Goal: Use online tool/utility: Utilize a website feature to perform a specific function

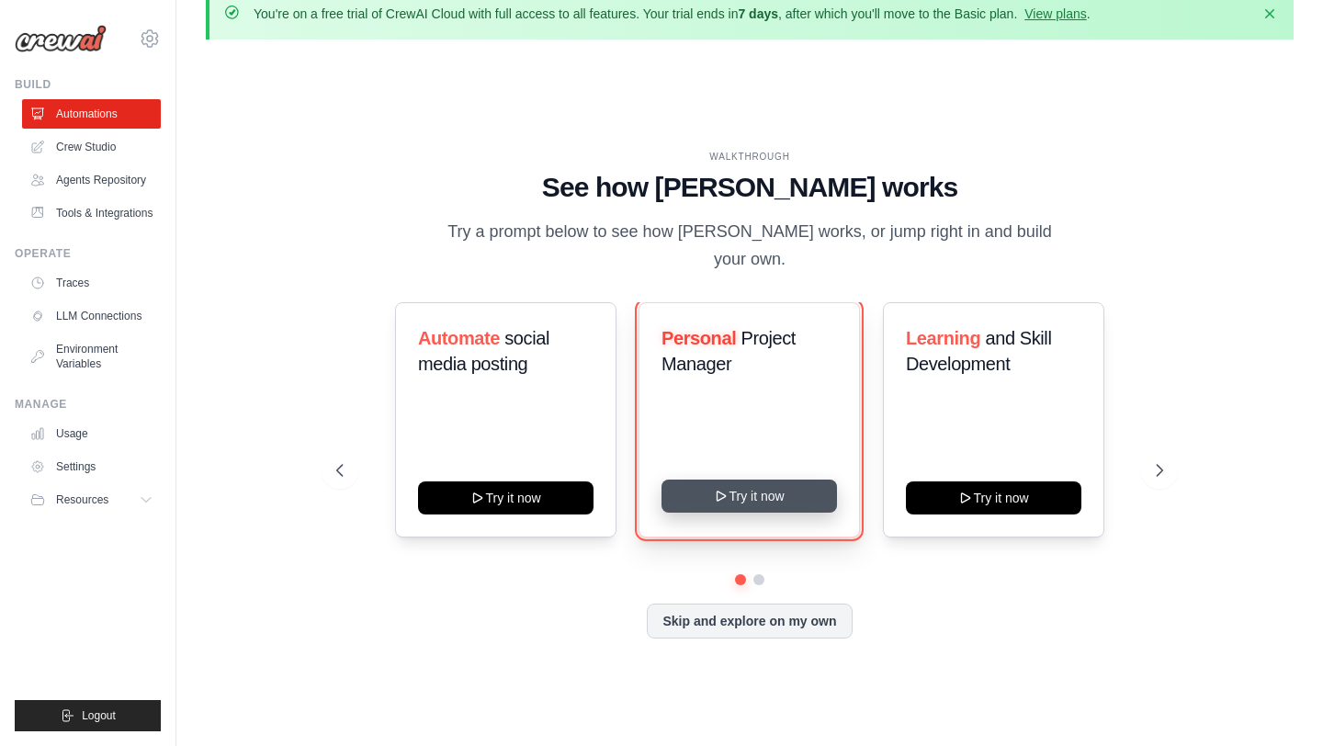
click at [761, 483] on button "Try it now" at bounding box center [750, 496] width 176 height 33
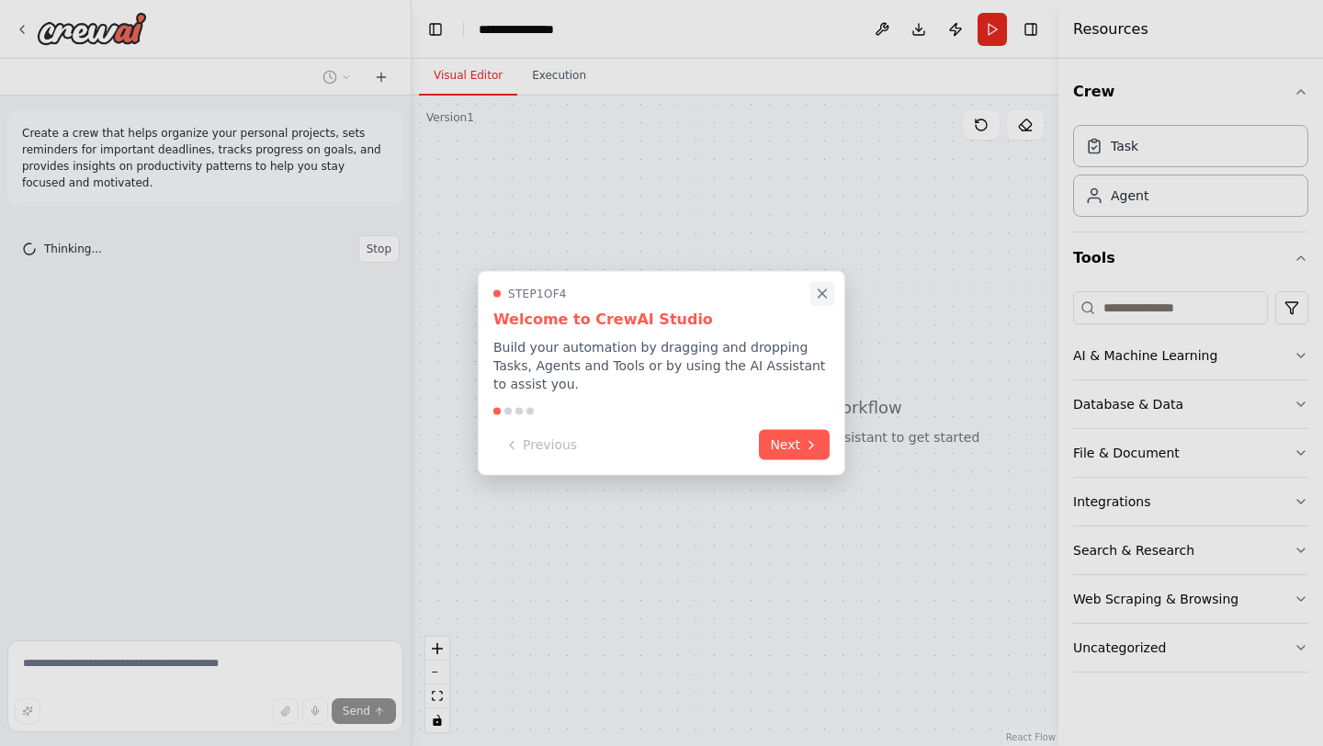
click at [830, 290] on icon "Close walkthrough" at bounding box center [822, 294] width 17 height 17
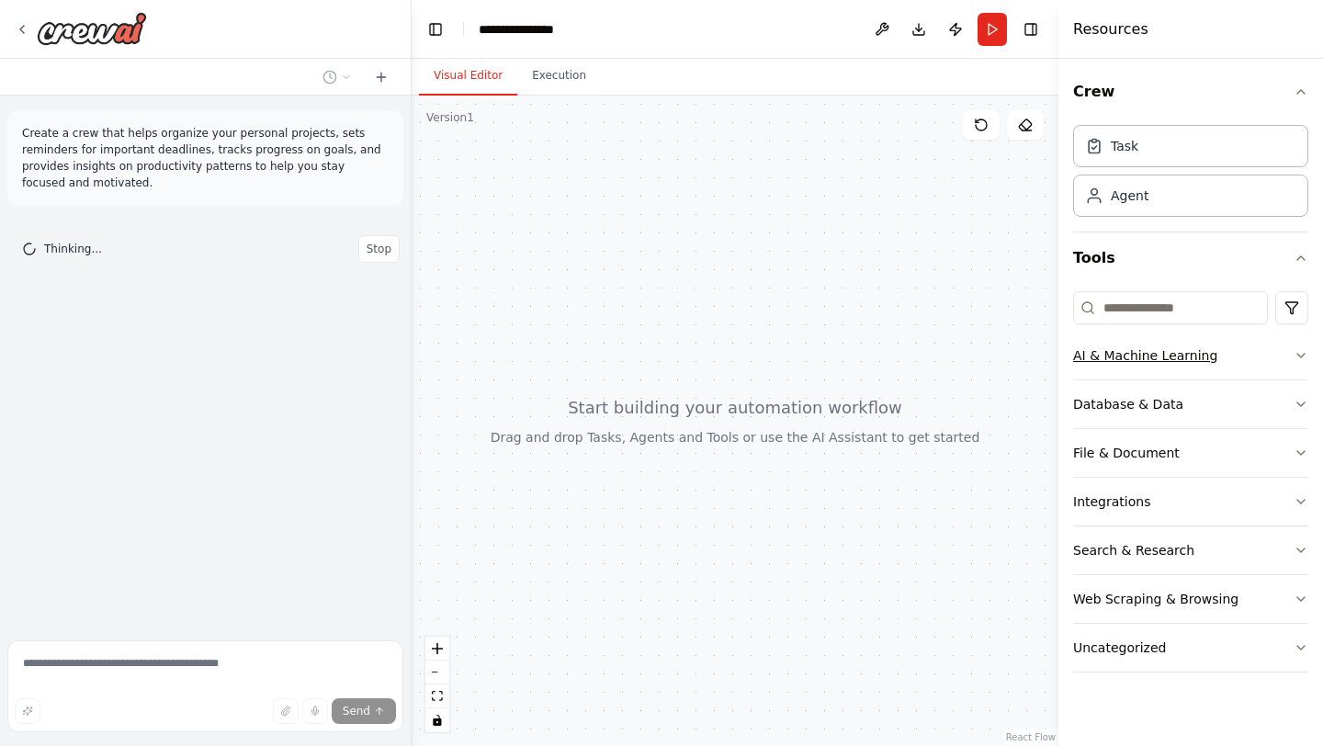
click at [1237, 338] on button "AI & Machine Learning" at bounding box center [1190, 356] width 235 height 48
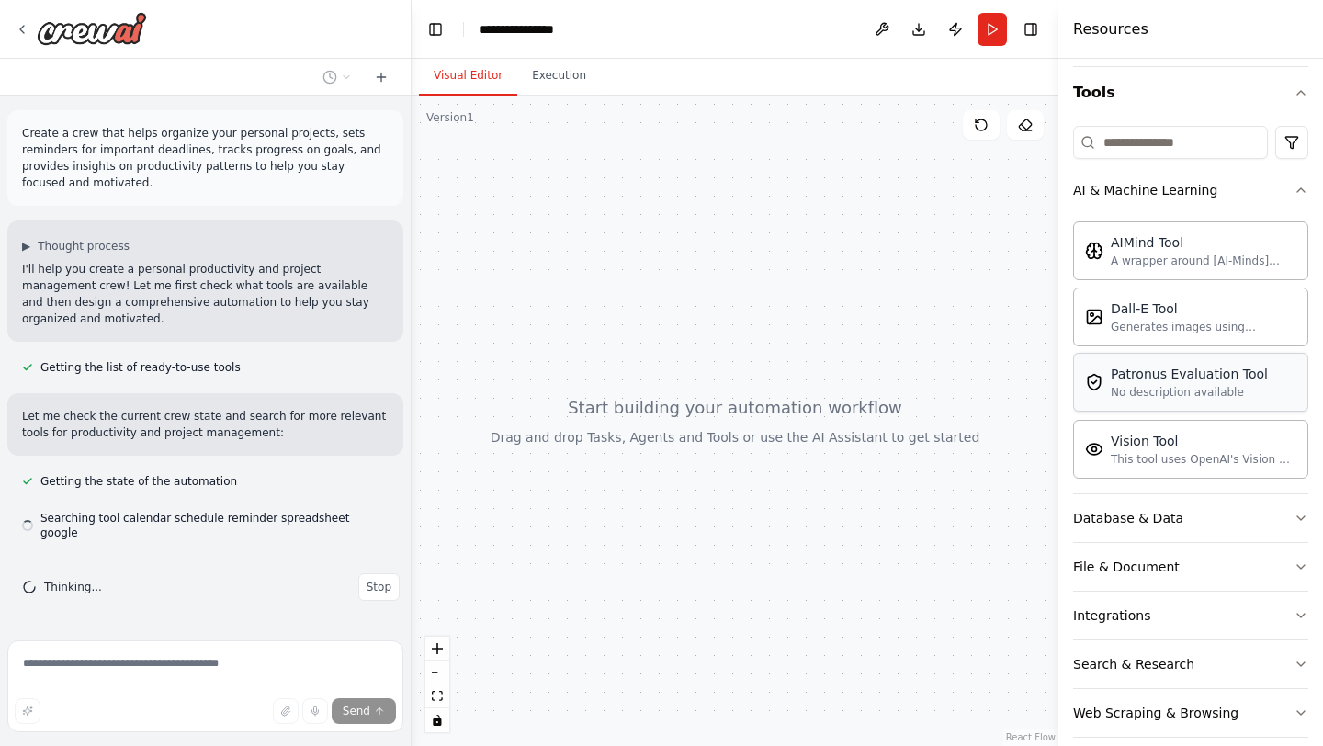
scroll to position [166, 0]
click at [1230, 517] on button "Database & Data" at bounding box center [1190, 518] width 235 height 48
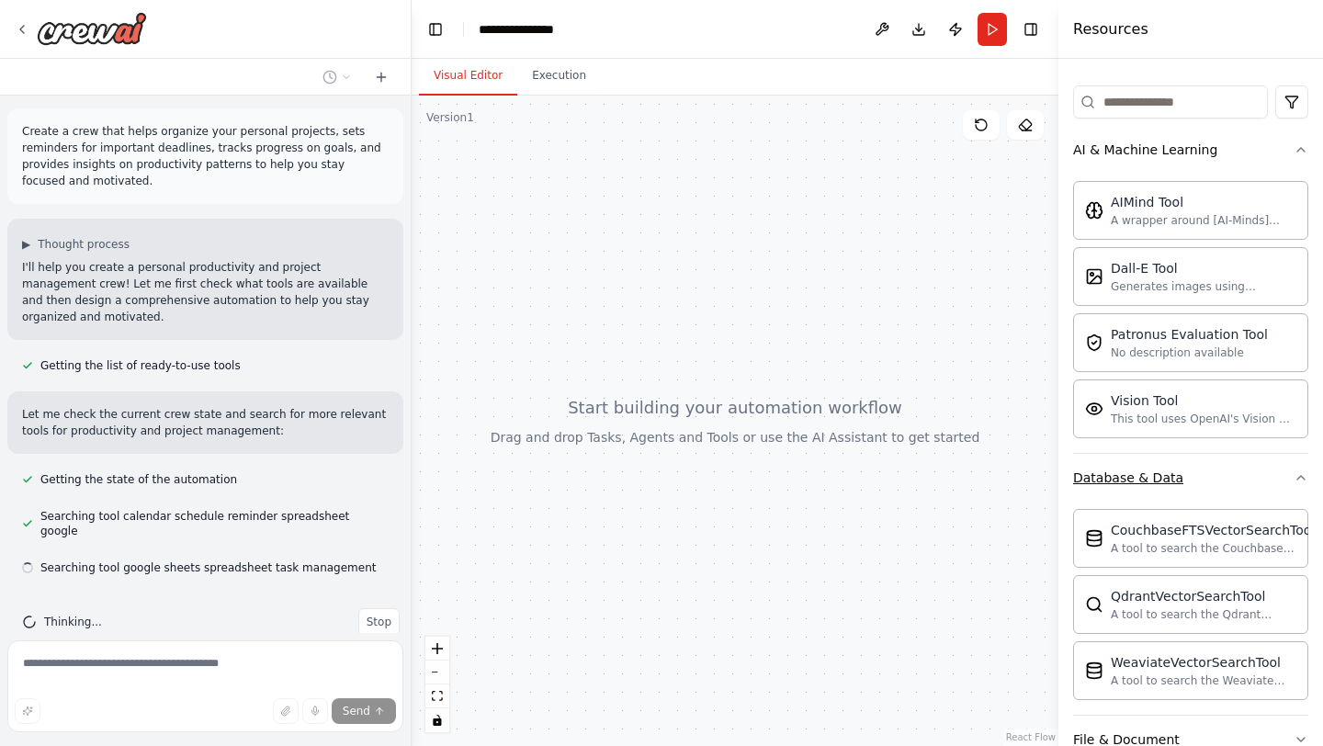
scroll to position [213, 0]
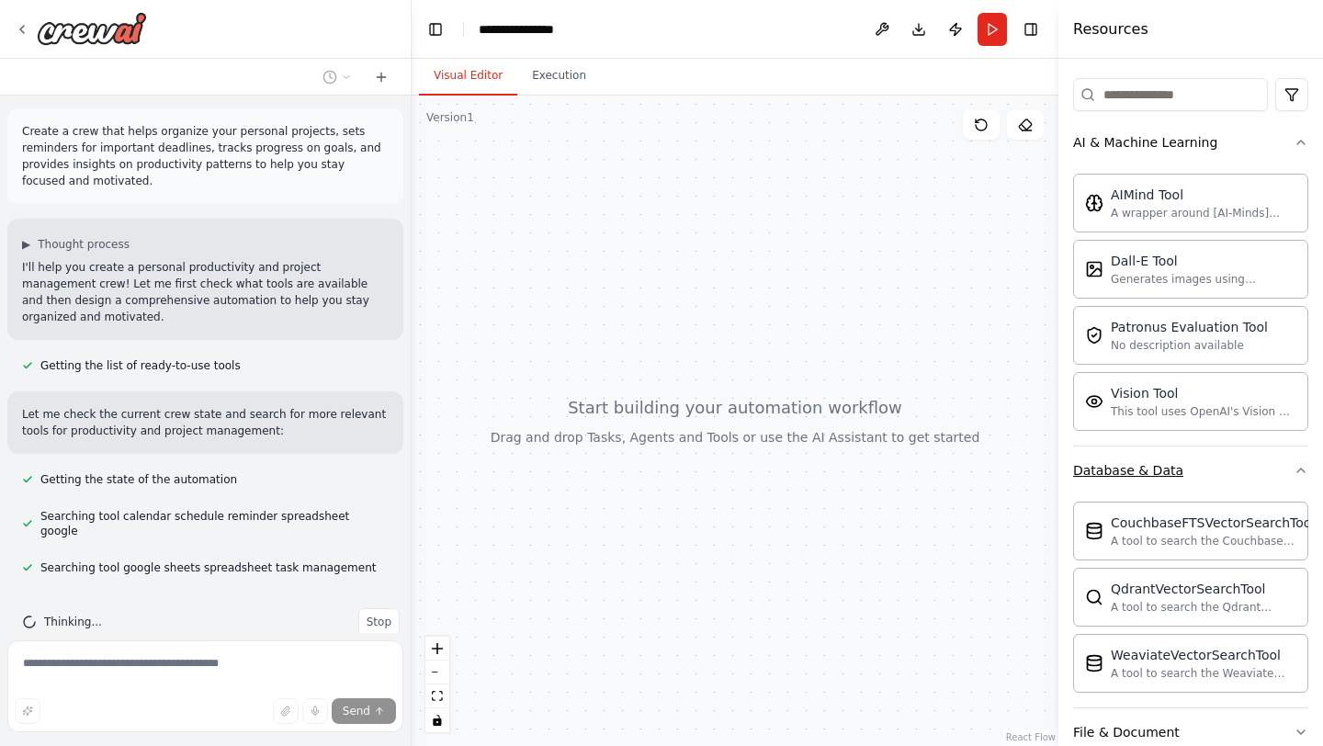
click at [1215, 473] on button "Database & Data" at bounding box center [1190, 471] width 235 height 48
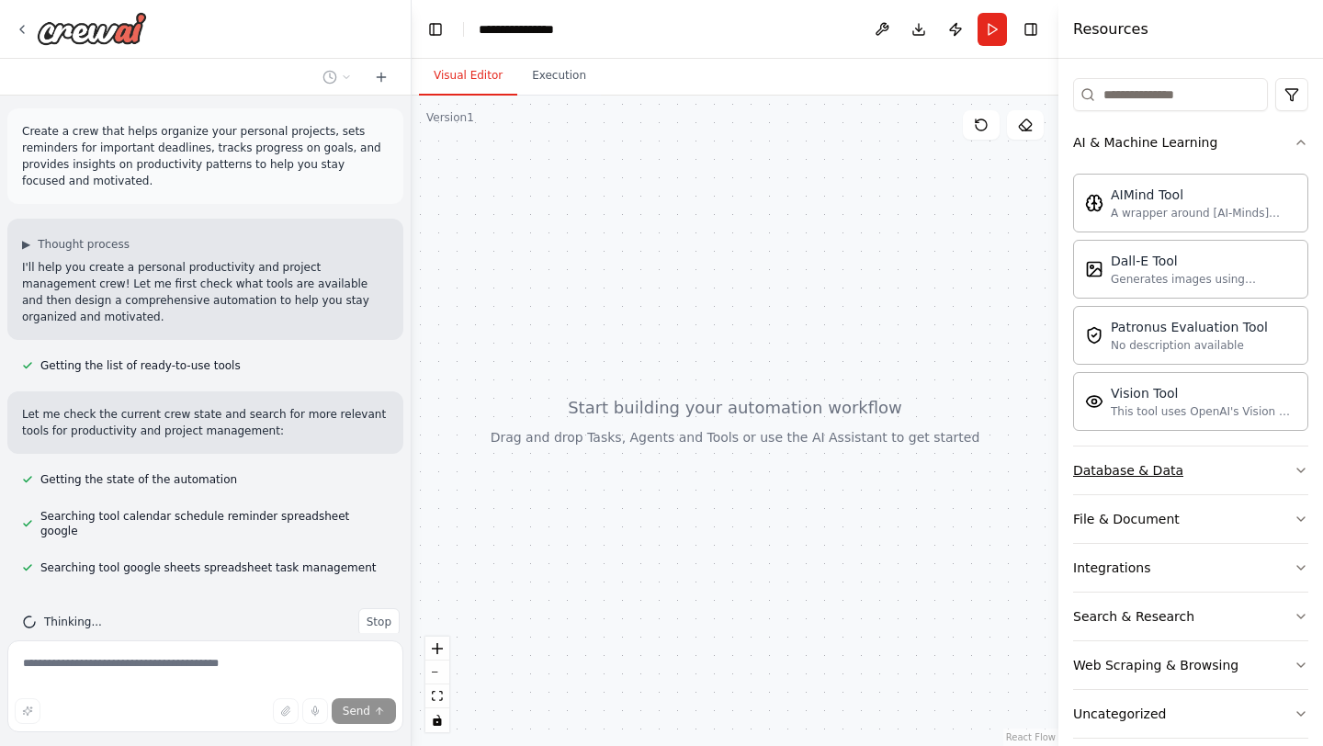
scroll to position [235, 0]
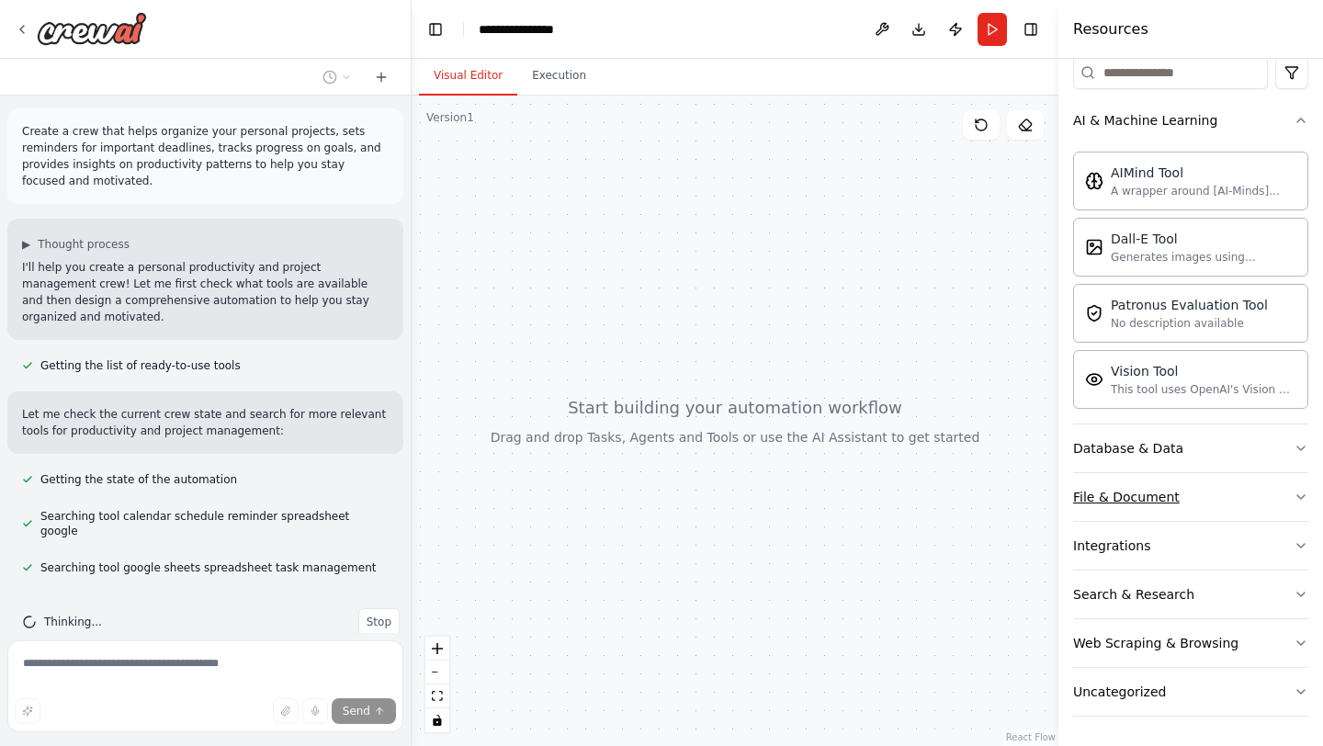
click at [1214, 478] on button "File & Document" at bounding box center [1190, 497] width 235 height 48
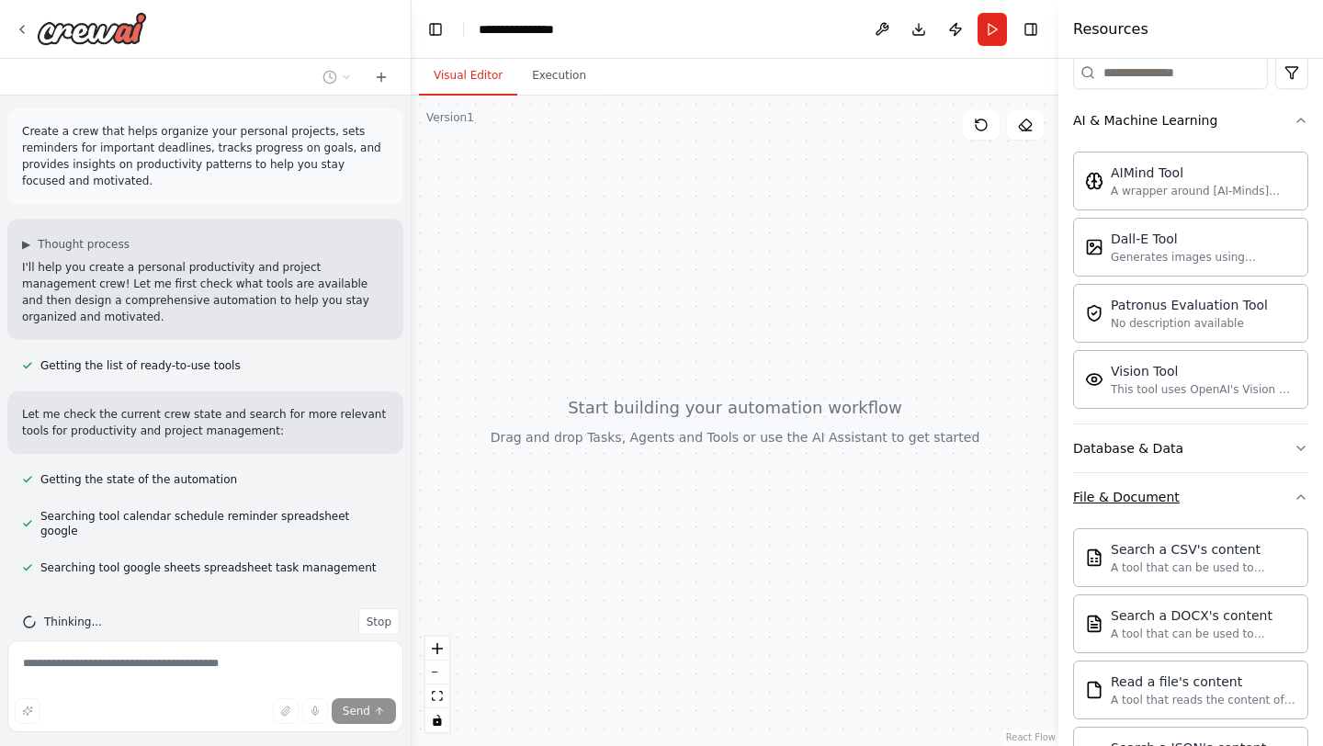
click at [1214, 478] on button "File & Document" at bounding box center [1190, 497] width 235 height 48
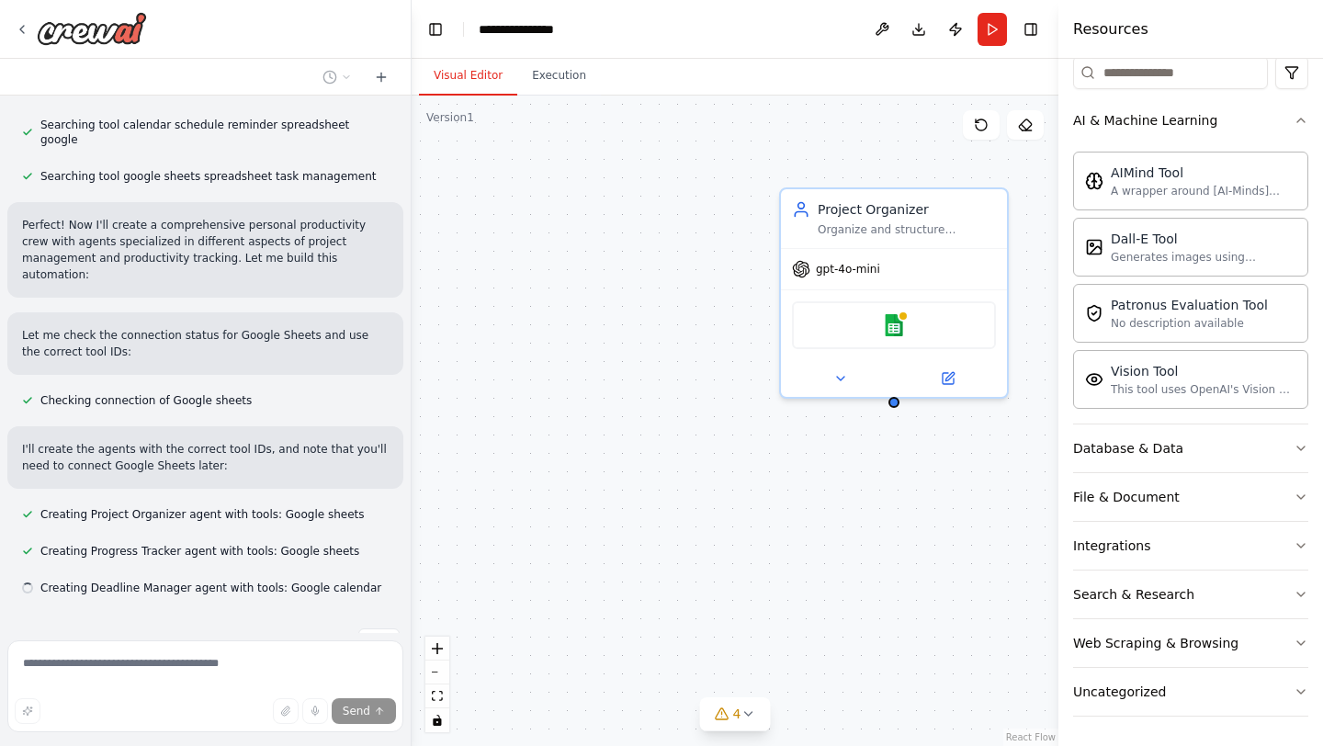
scroll to position [397, 0]
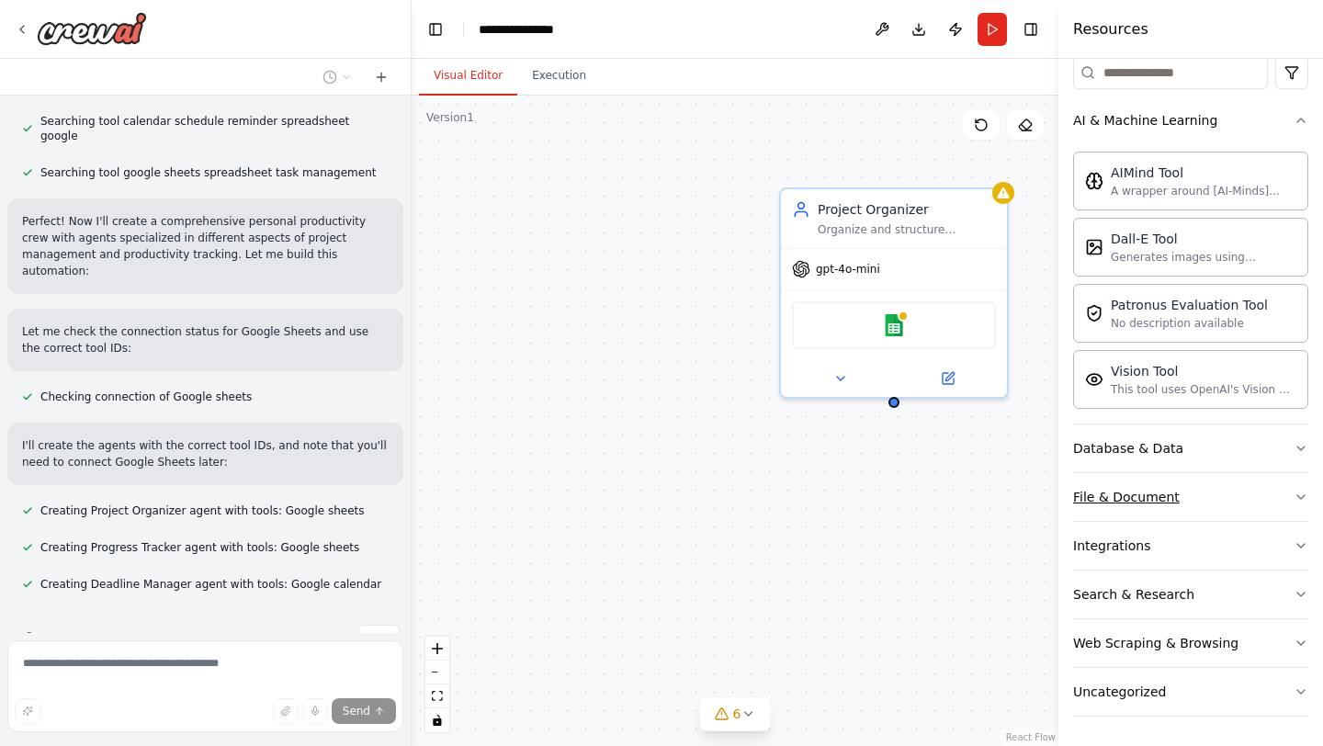
click at [1210, 495] on button "File & Document" at bounding box center [1190, 497] width 235 height 48
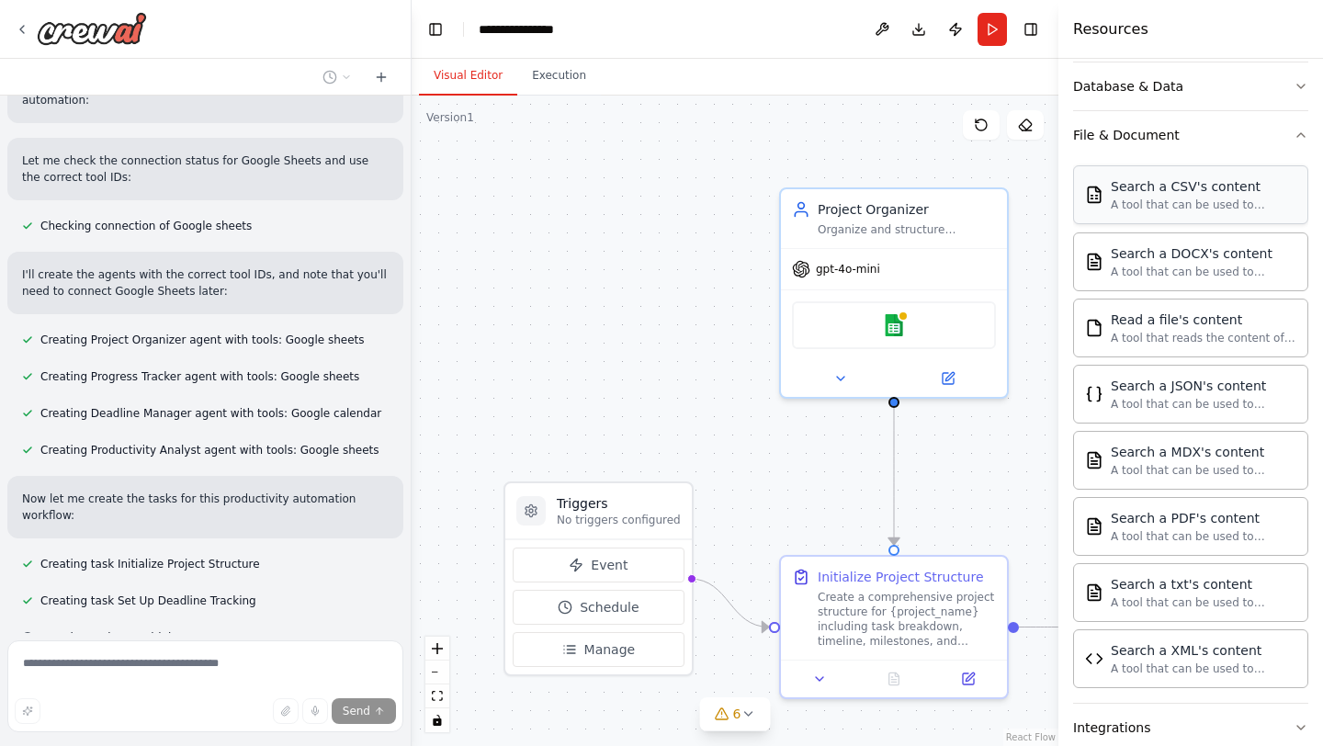
scroll to position [605, 0]
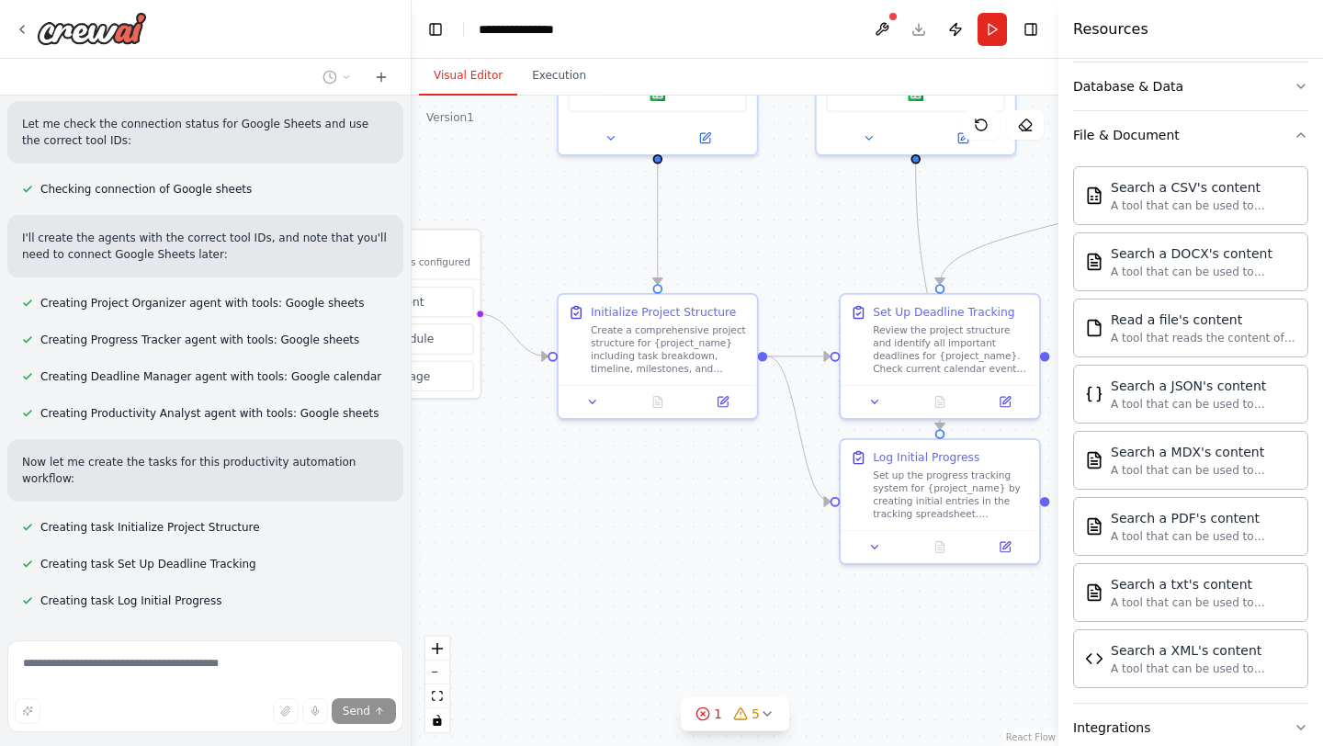
drag, startPoint x: 960, startPoint y: 534, endPoint x: 695, endPoint y: 315, distance: 344.1
click at [699, 313] on div ".deletable-edge-delete-btn { width: 20px; height: 20px; border: 0px solid #ffff…" at bounding box center [735, 421] width 647 height 651
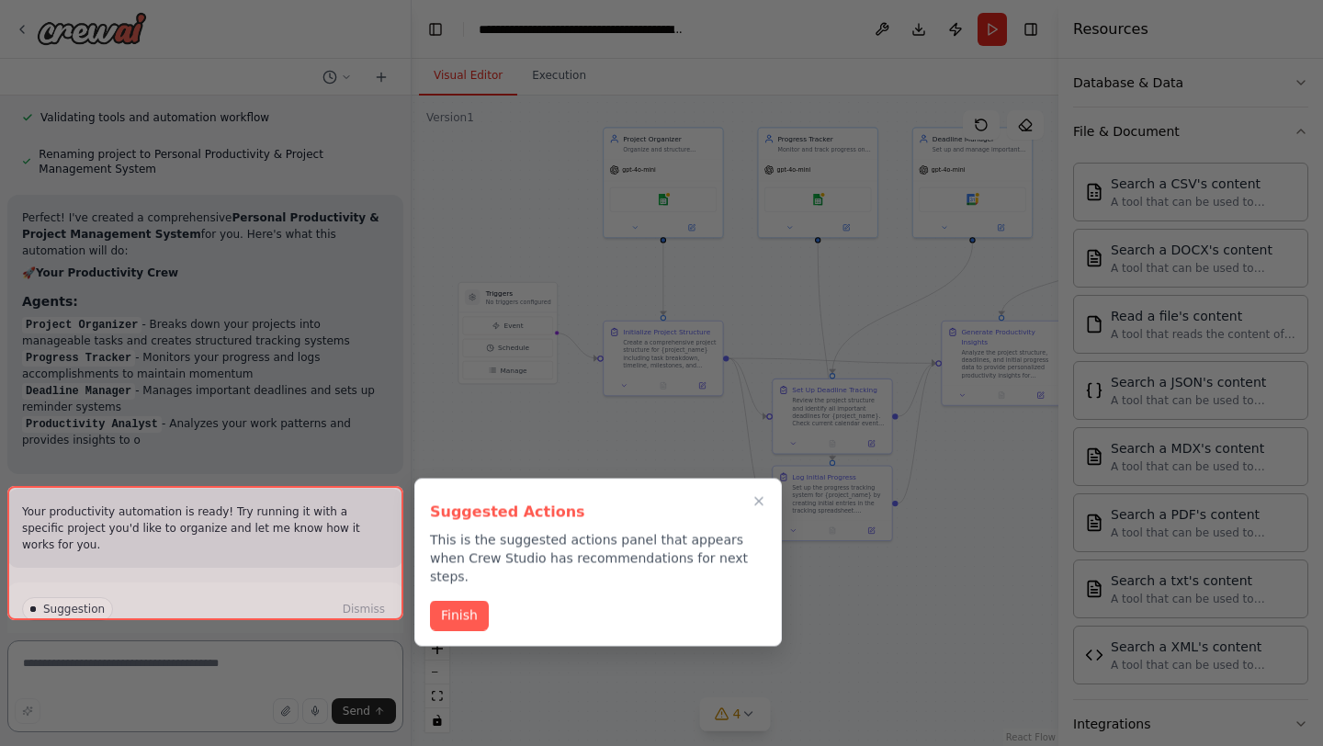
scroll to position [1239, 0]
